Goal: Task Accomplishment & Management: Manage account settings

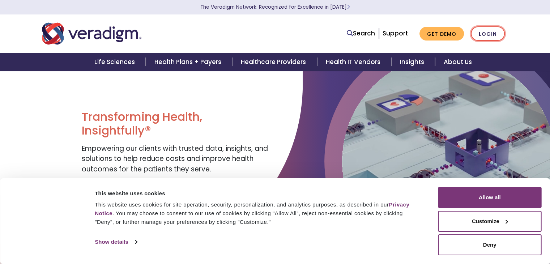
click at [490, 32] on link "Login" at bounding box center [488, 33] width 34 height 15
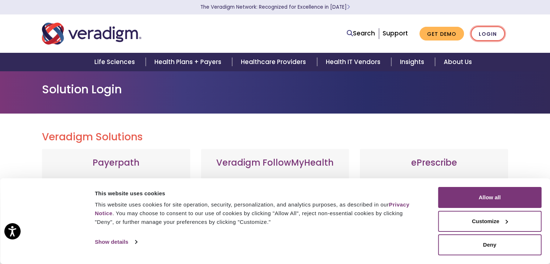
click at [490, 35] on link "Login" at bounding box center [488, 33] width 34 height 15
